Goal: Task Accomplishment & Management: Use online tool/utility

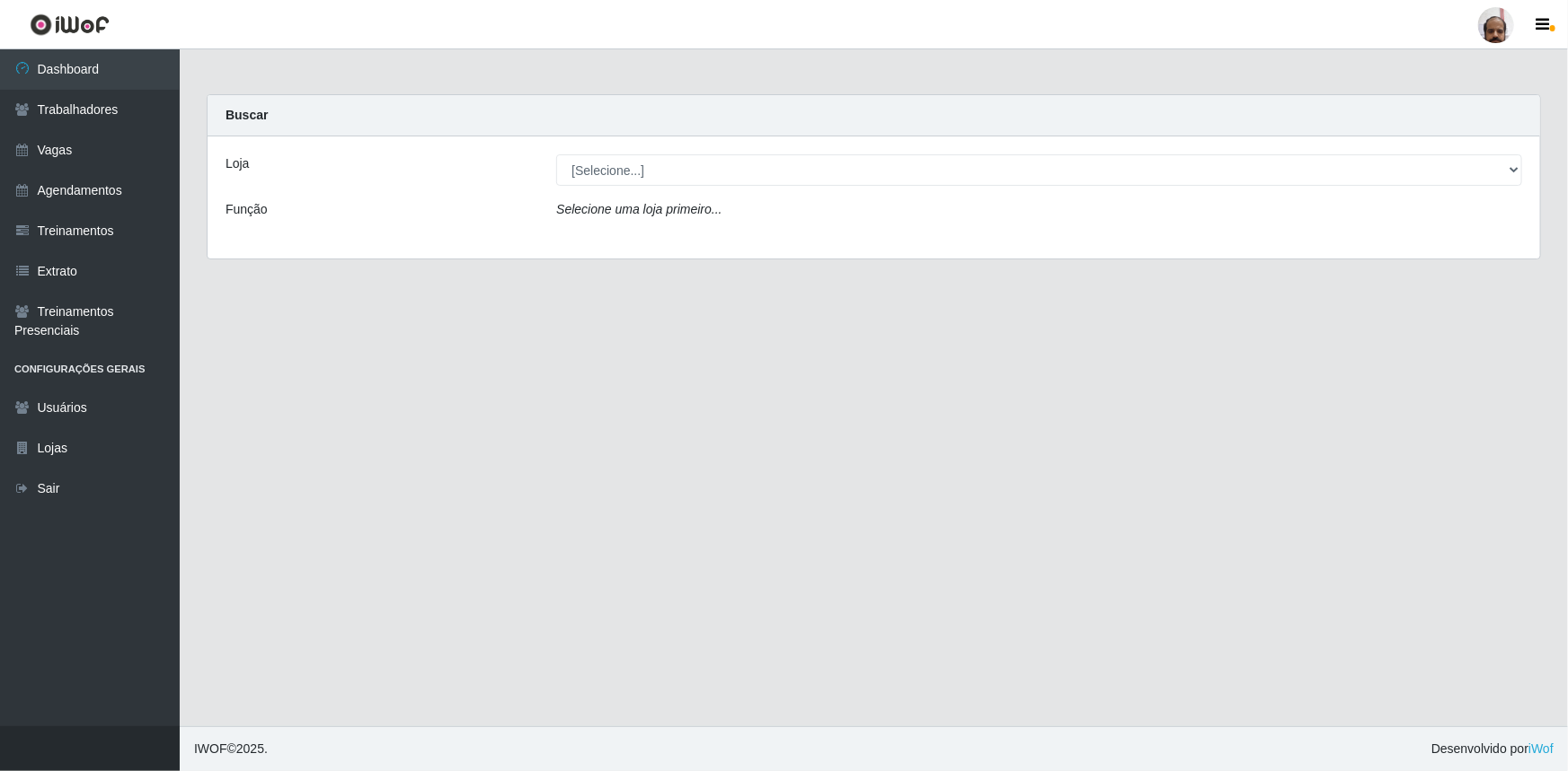
click at [589, 191] on div "Loja [Selecione...] Mar Vermelho - Loja 05 Função Selecione uma loja primeiro..." at bounding box center [874, 197] width 1332 height 123
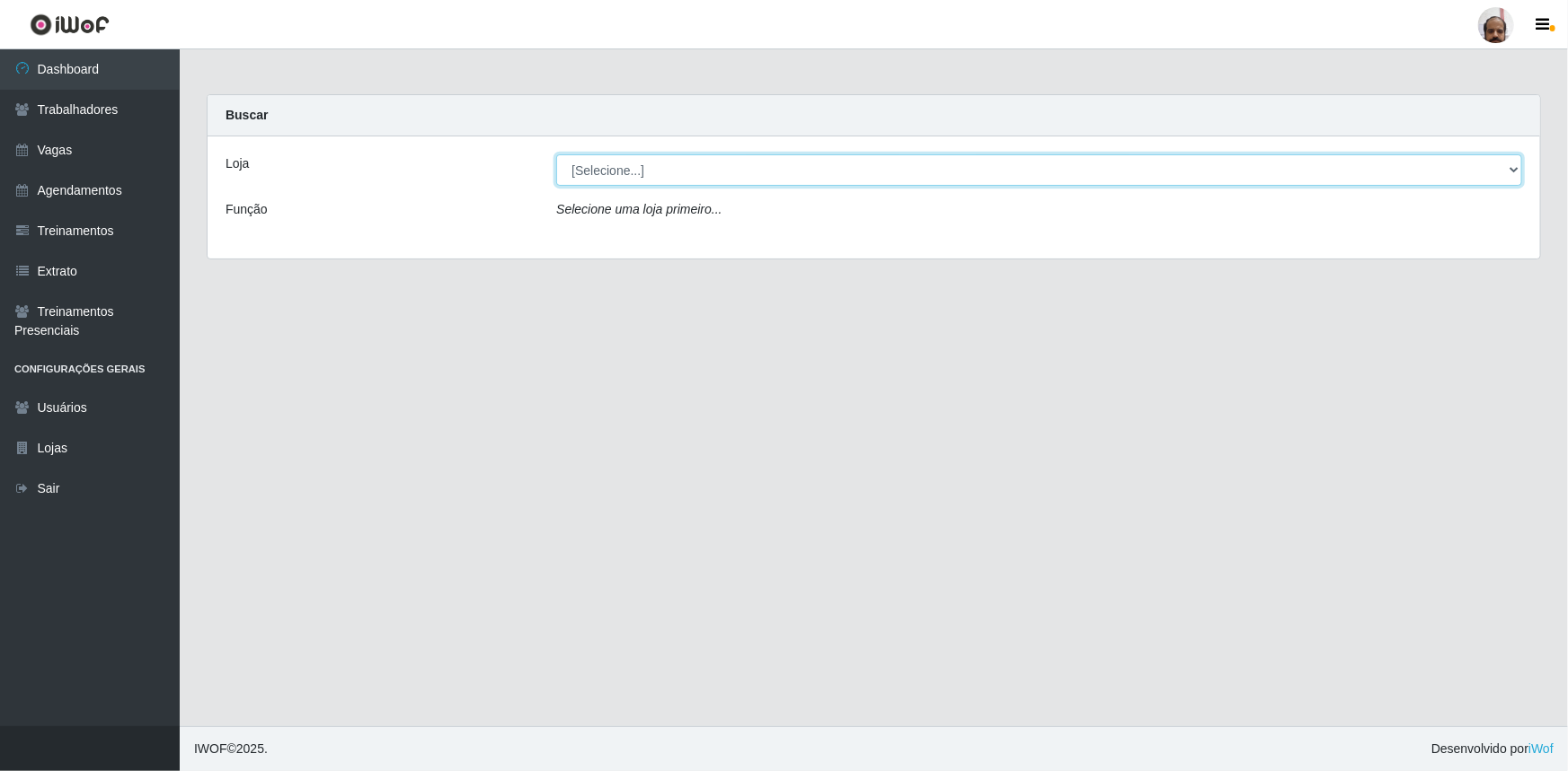
click at [594, 175] on select "[Selecione...] Mar Vermelho - Loja 05" at bounding box center [1039, 170] width 966 height 32
select select "252"
click at [556, 154] on select "[Selecione...] Mar Vermelho - Loja 05" at bounding box center [1039, 170] width 966 height 32
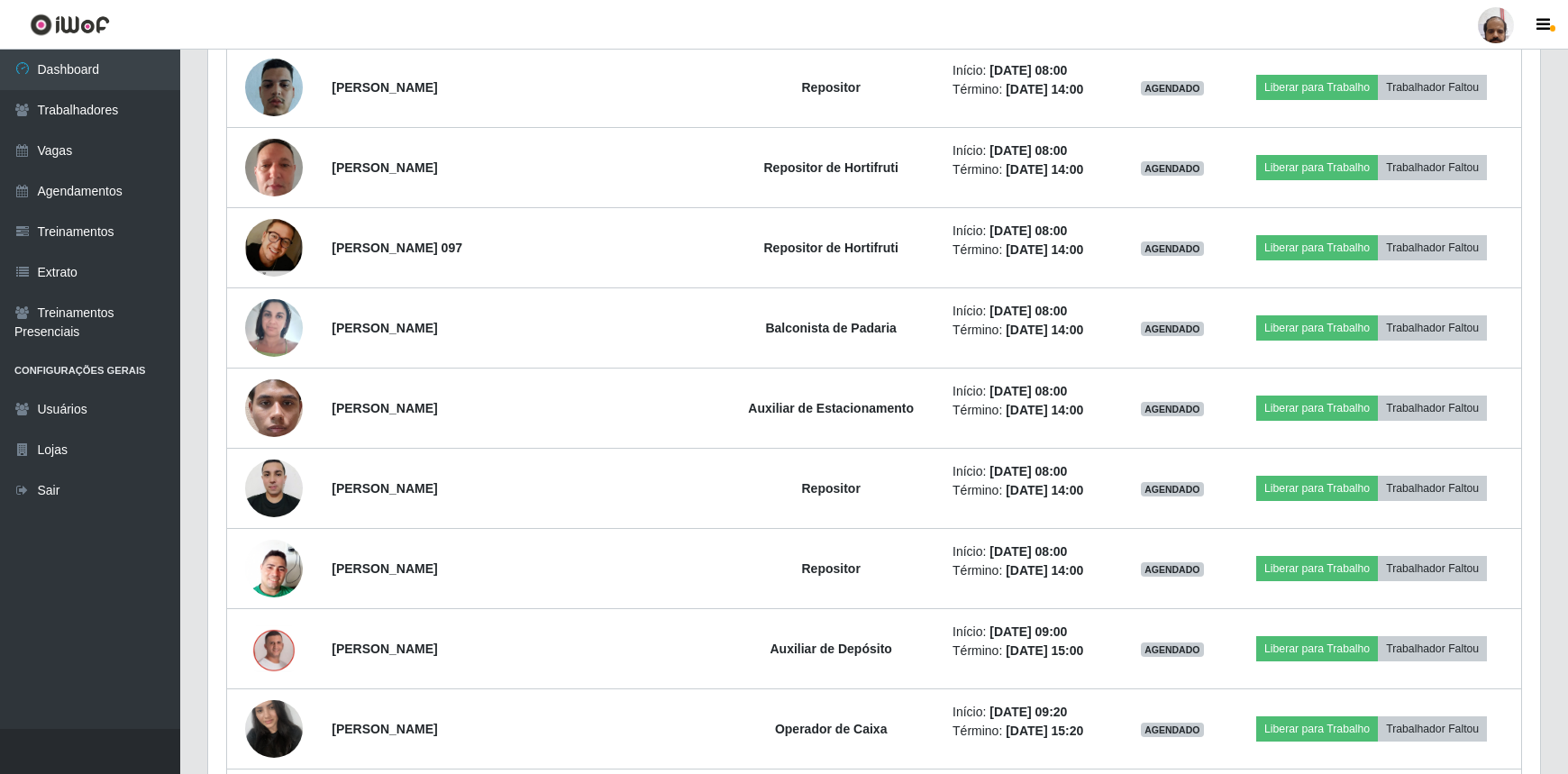
scroll to position [1228, 0]
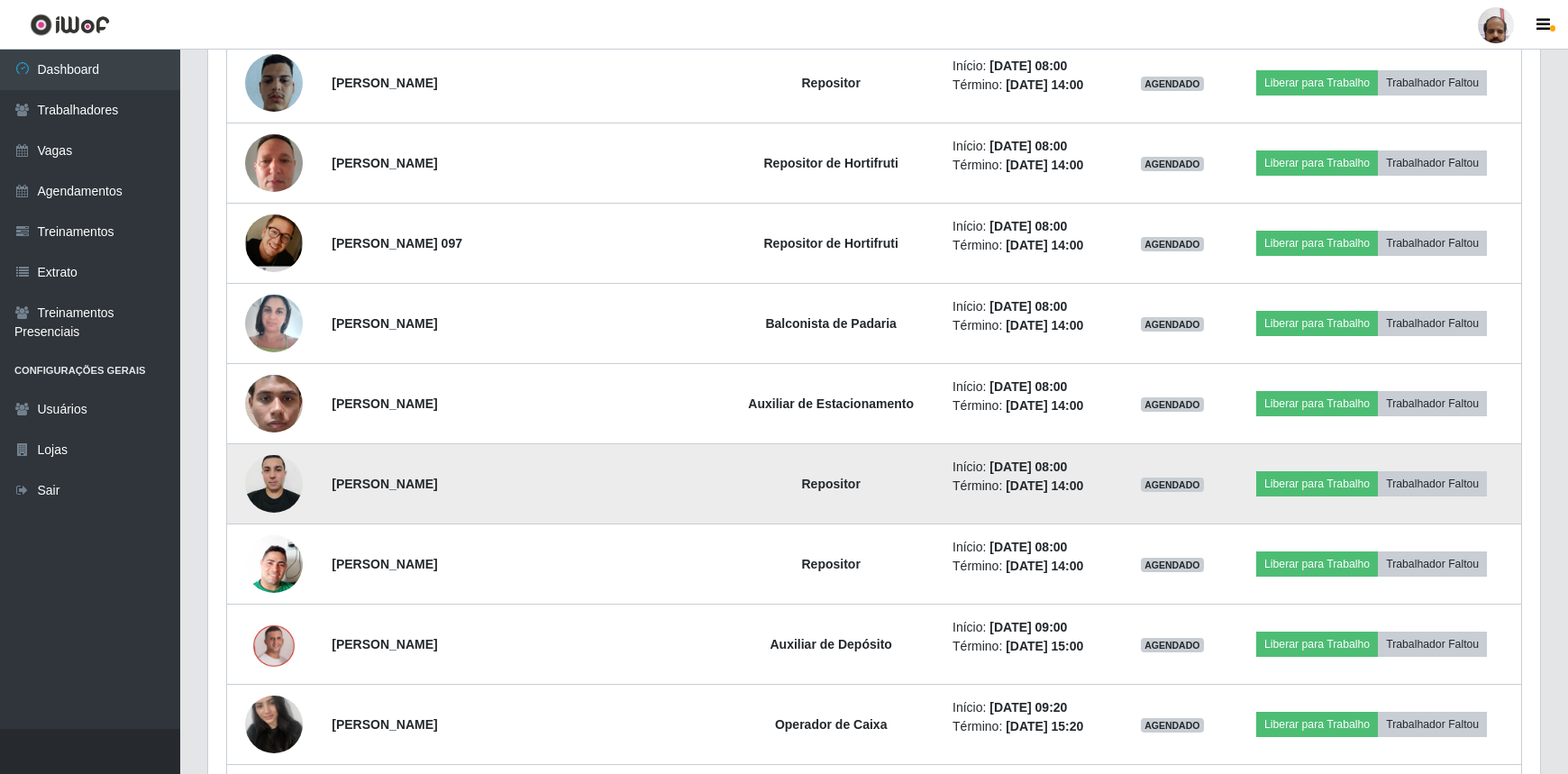
click at [275, 488] on img at bounding box center [274, 483] width 58 height 77
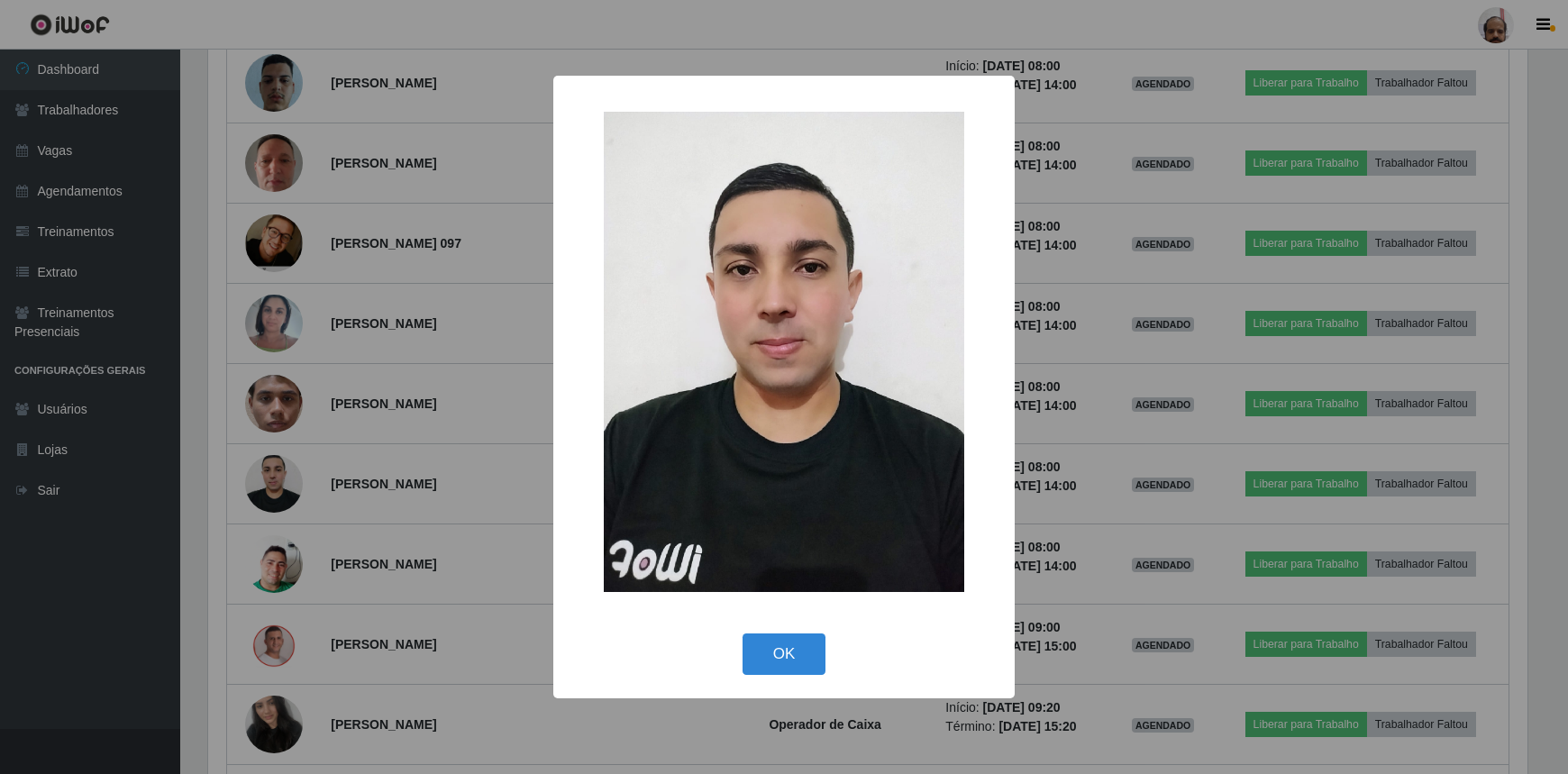
scroll to position [374, 1324]
click at [279, 469] on div "× OK Cancel" at bounding box center [786, 387] width 1573 height 774
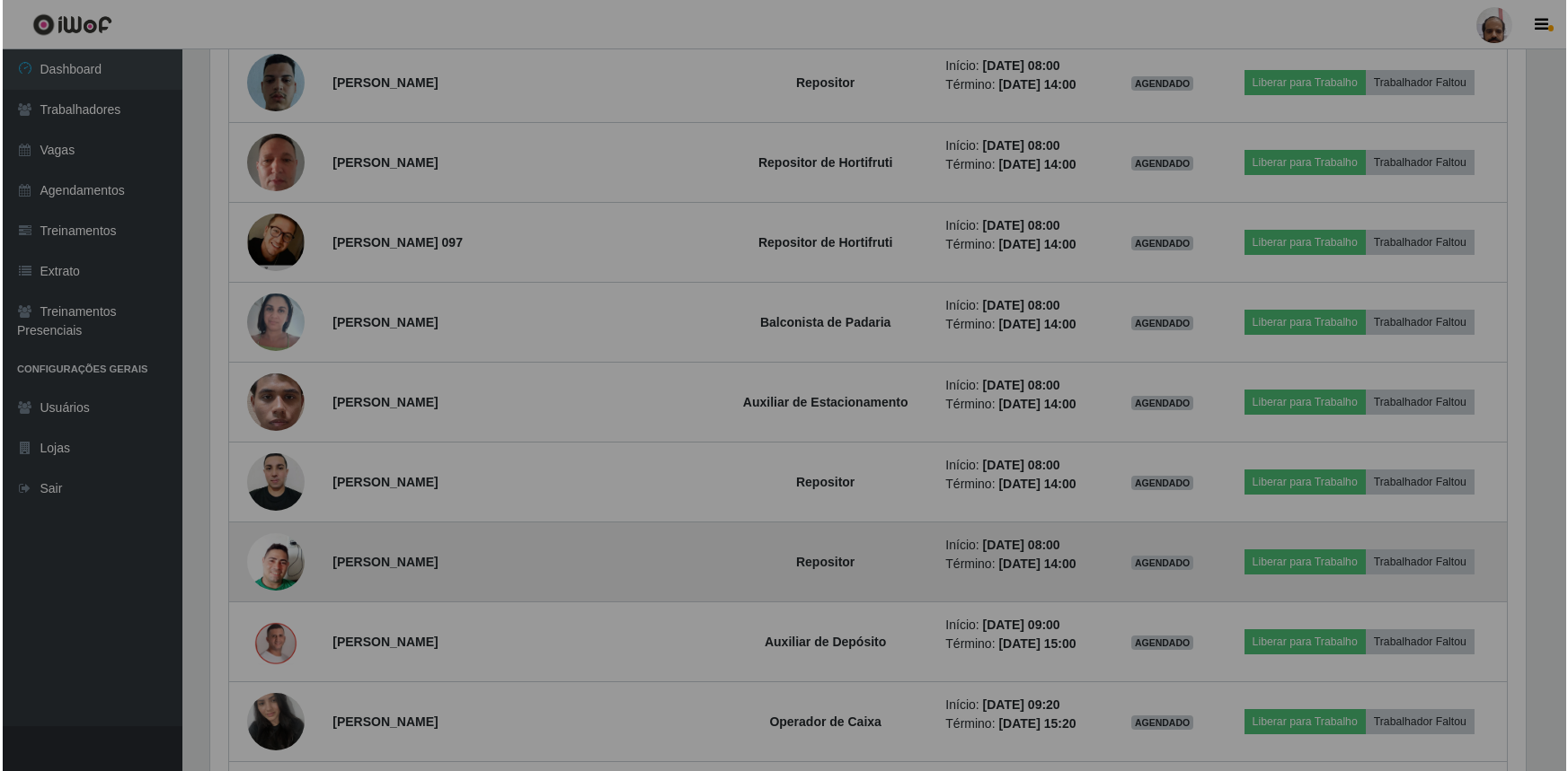
scroll to position [372, 1328]
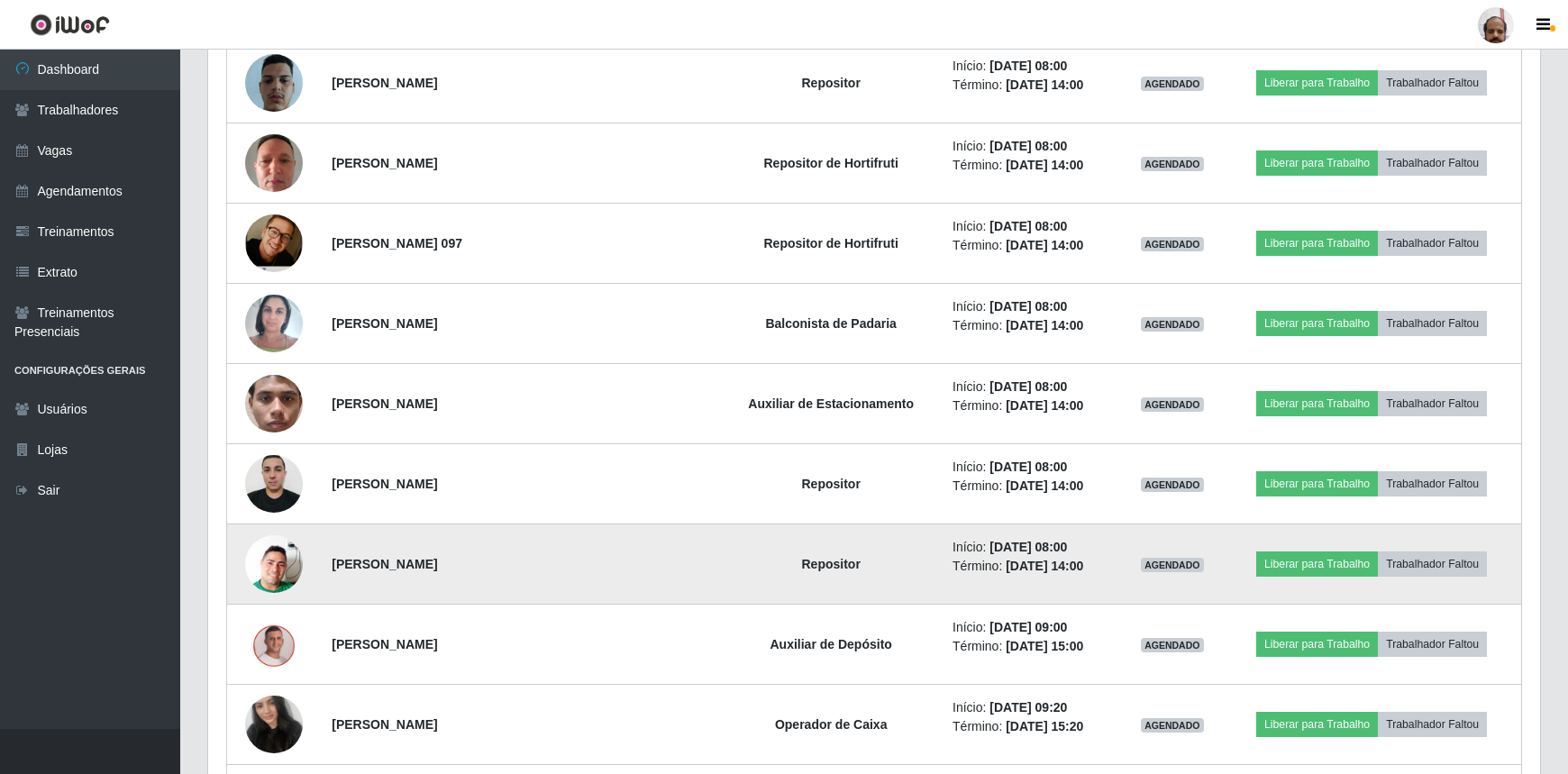
click at [287, 559] on img at bounding box center [274, 565] width 58 height 103
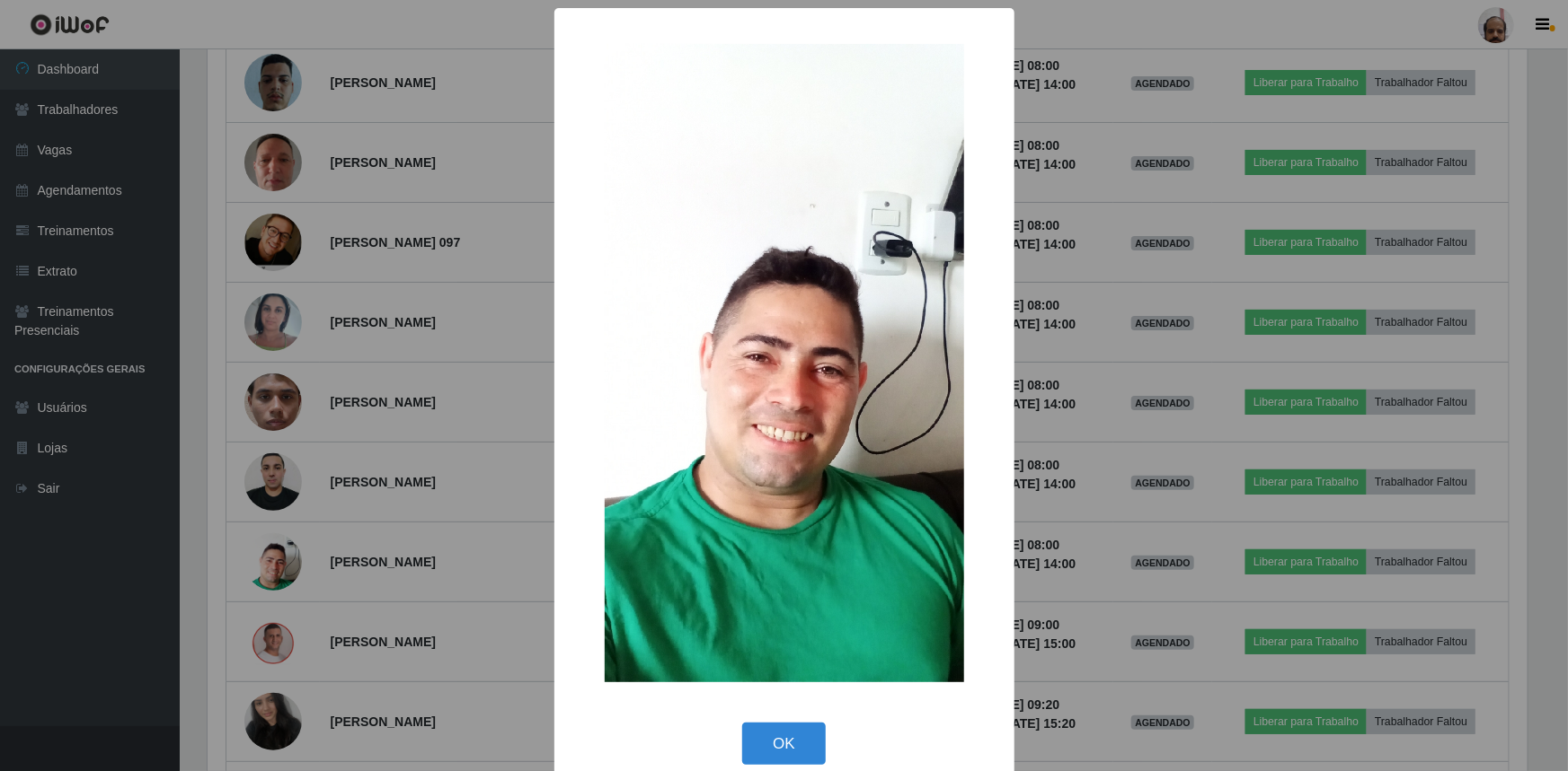
click at [283, 567] on div "× OK Cancel" at bounding box center [784, 385] width 1568 height 771
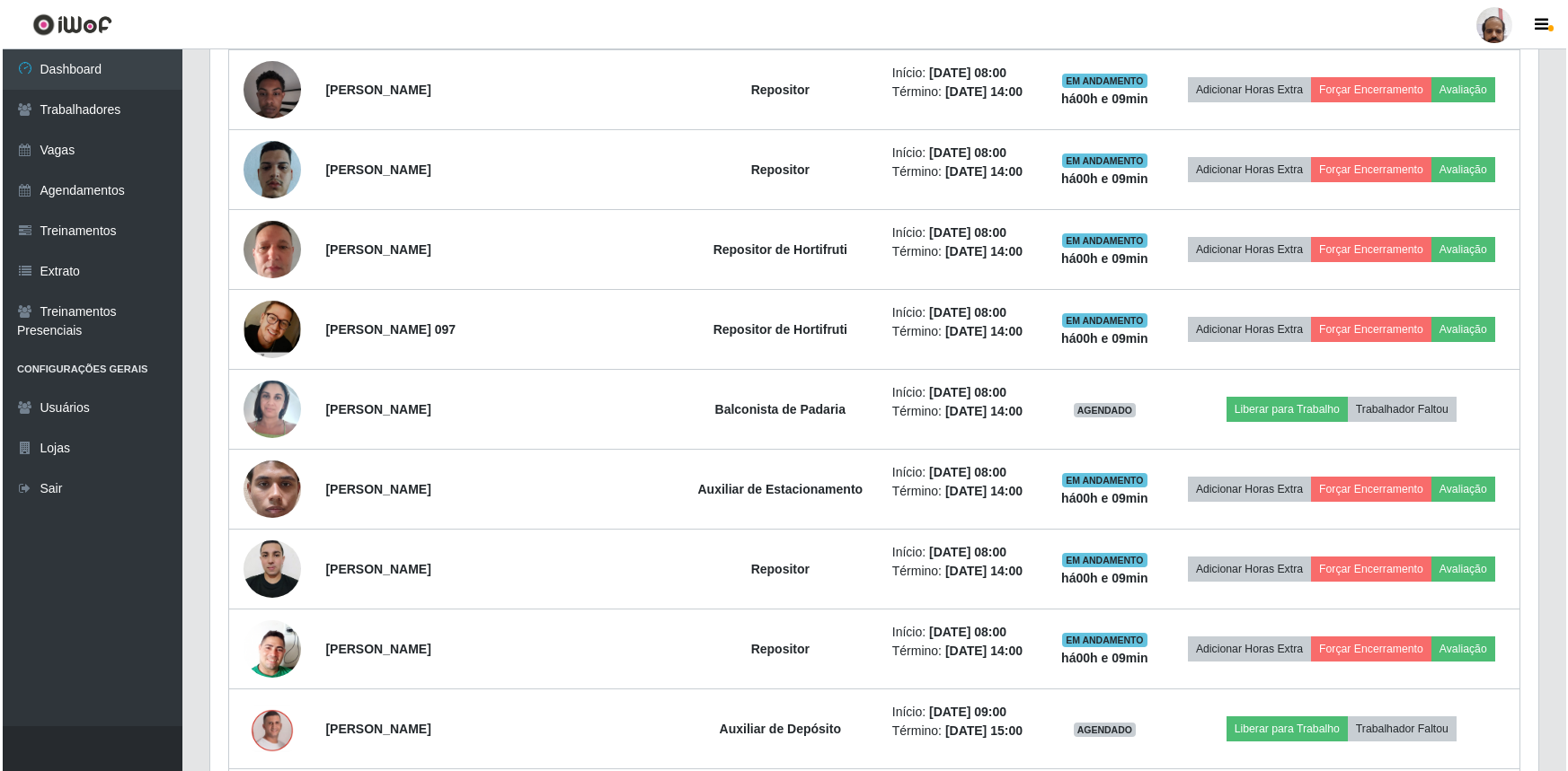
scroll to position [1143, 0]
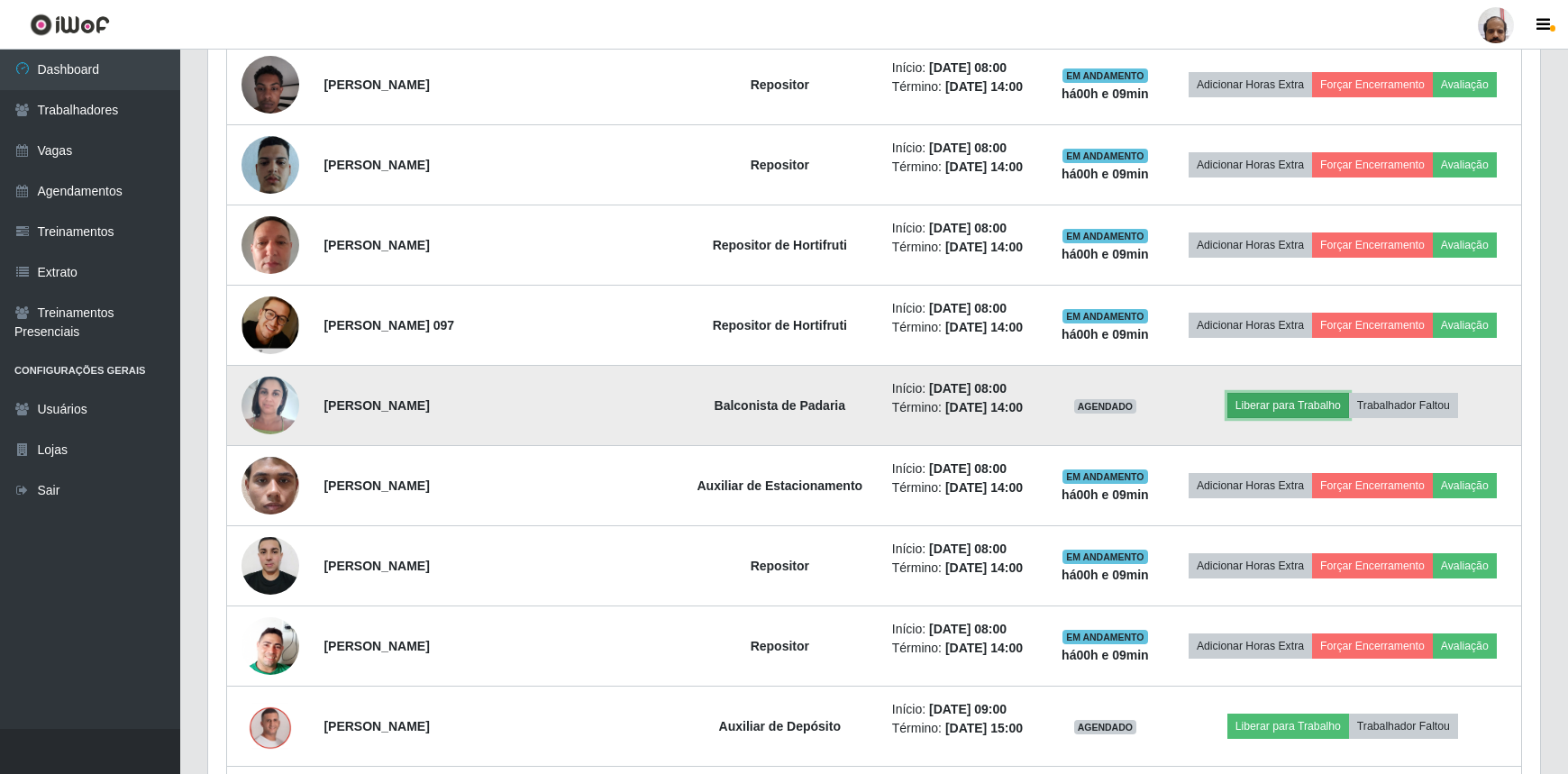
click at [1258, 407] on button "Liberar para Trabalho" at bounding box center [1288, 406] width 122 height 25
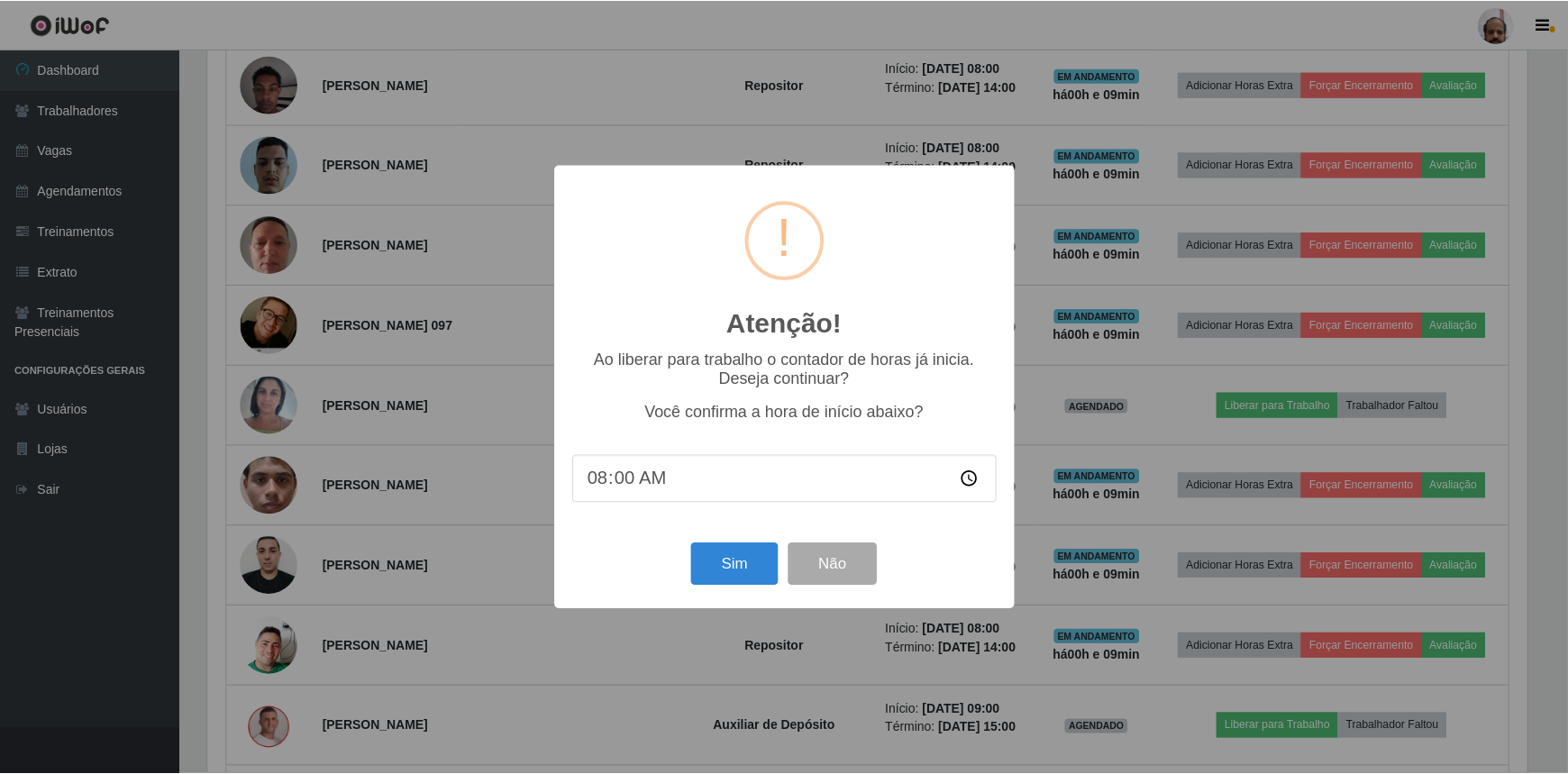
scroll to position [374, 1324]
click at [738, 567] on button "Sim" at bounding box center [737, 565] width 87 height 43
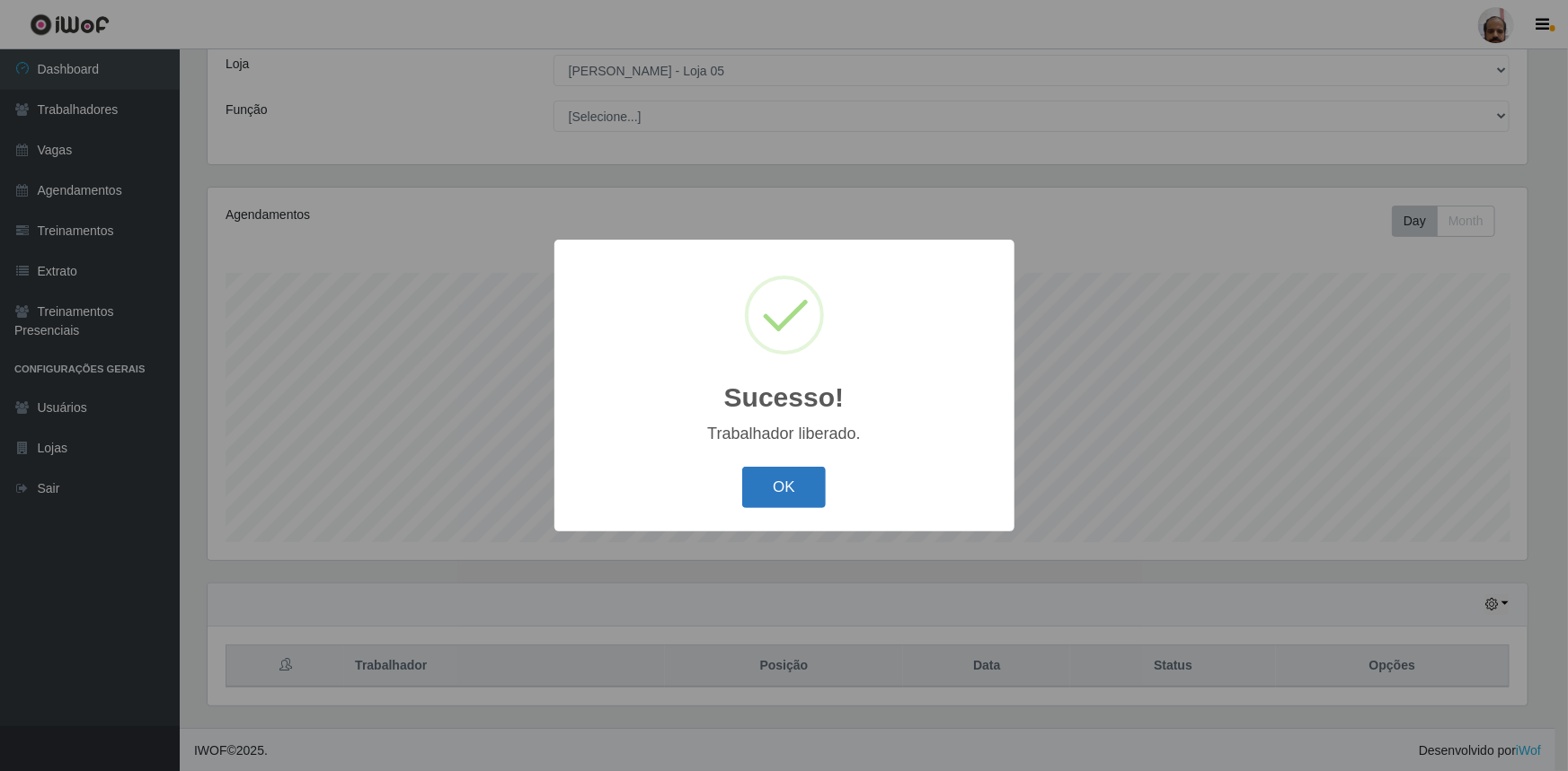
click at [766, 498] on button "OK" at bounding box center [784, 488] width 84 height 42
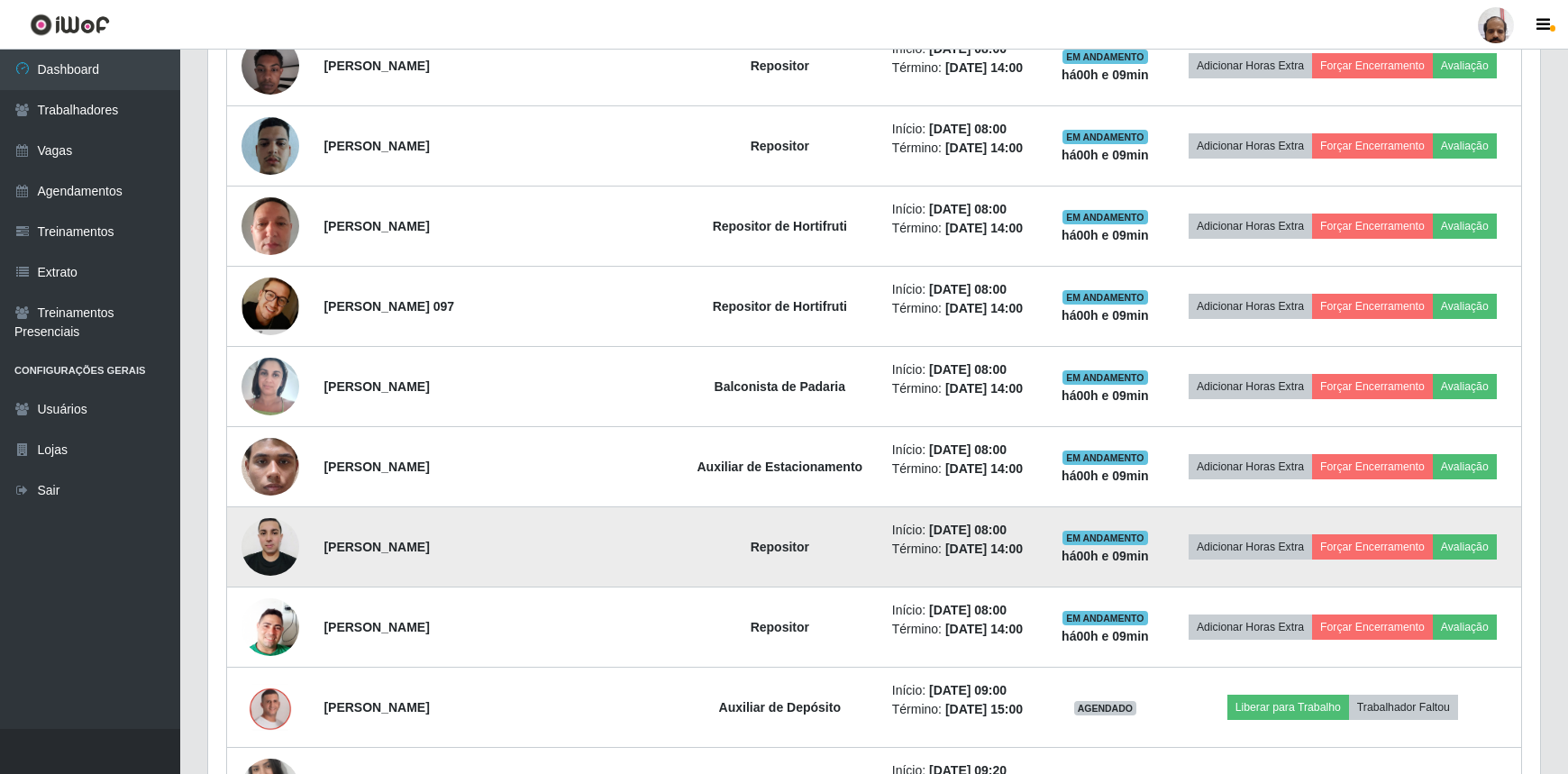
scroll to position [1248, 0]
